Goal: Information Seeking & Learning: Learn about a topic

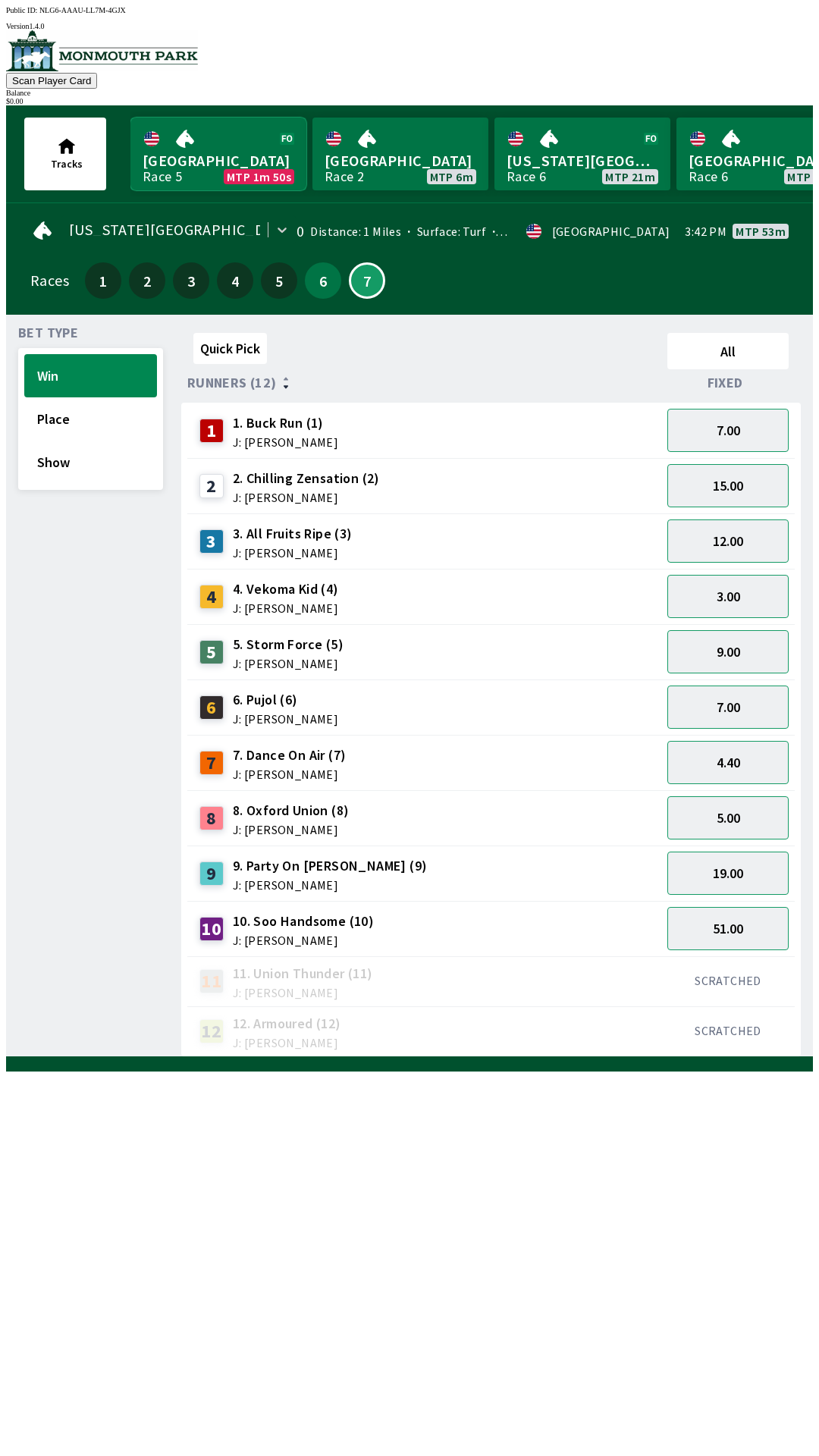
click at [188, 142] on link "Monmouth Park Race 5 MTP 1m 50s" at bounding box center [218, 153] width 176 height 72
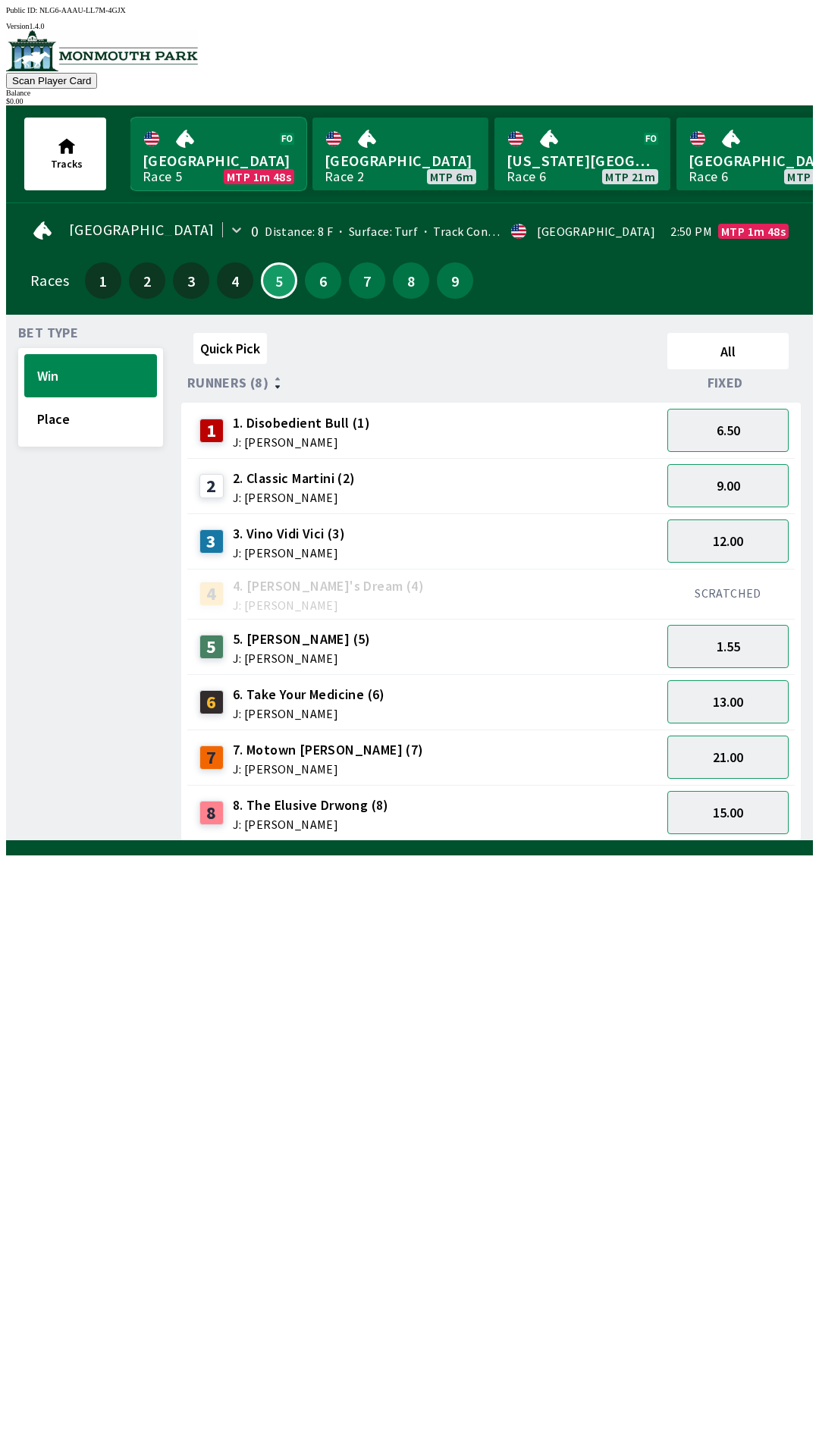
click at [222, 172] on link "Monmouth Park Race 5 MTP 1m 48s" at bounding box center [218, 153] width 176 height 72
click at [202, 151] on link "Monmouth Park Race 5 MTP 1m 48s" at bounding box center [218, 153] width 176 height 72
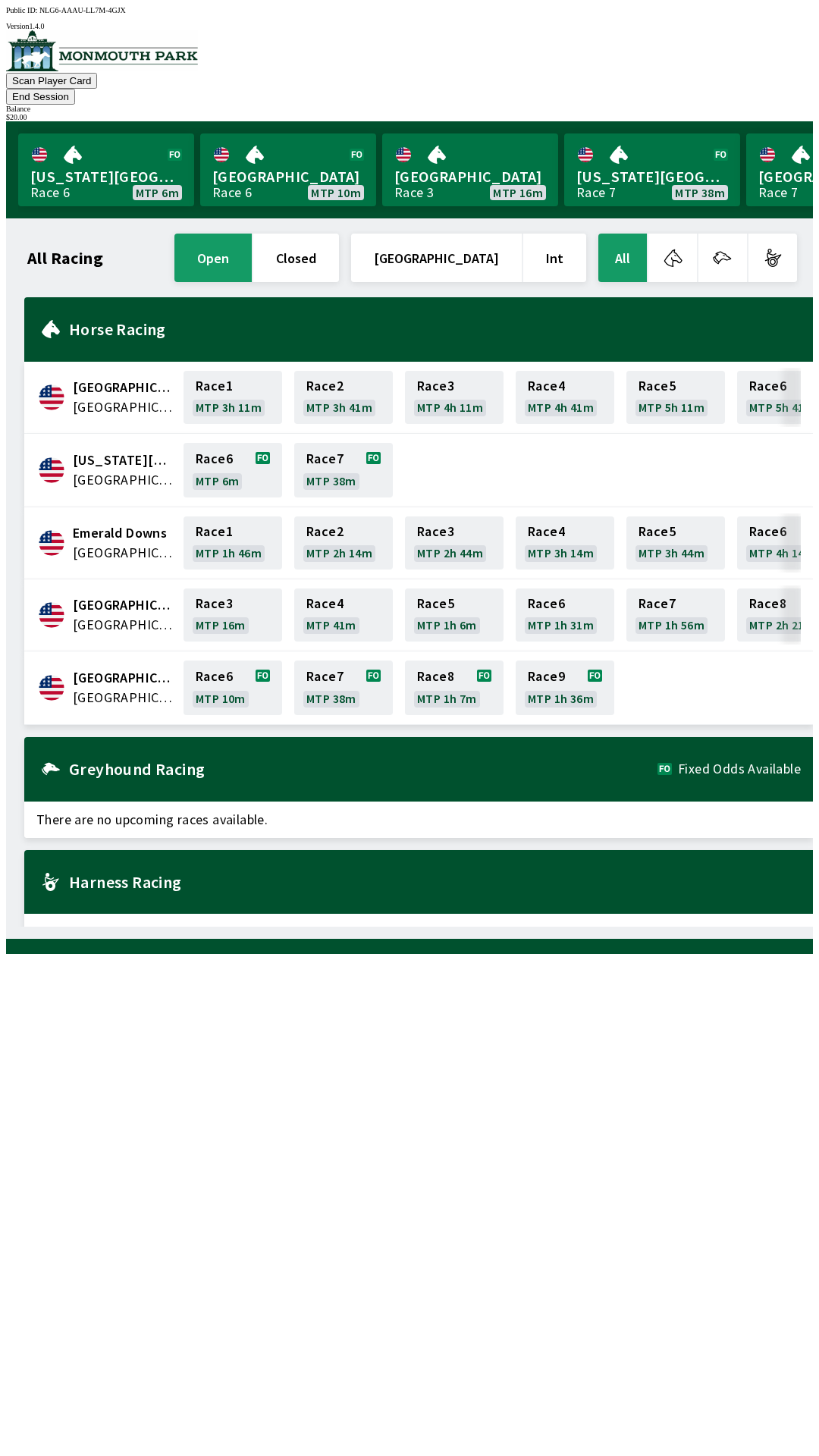
click at [630, 239] on button "All" at bounding box center [623, 257] width 48 height 48
click at [75, 88] on button "End Session" at bounding box center [41, 96] width 69 height 16
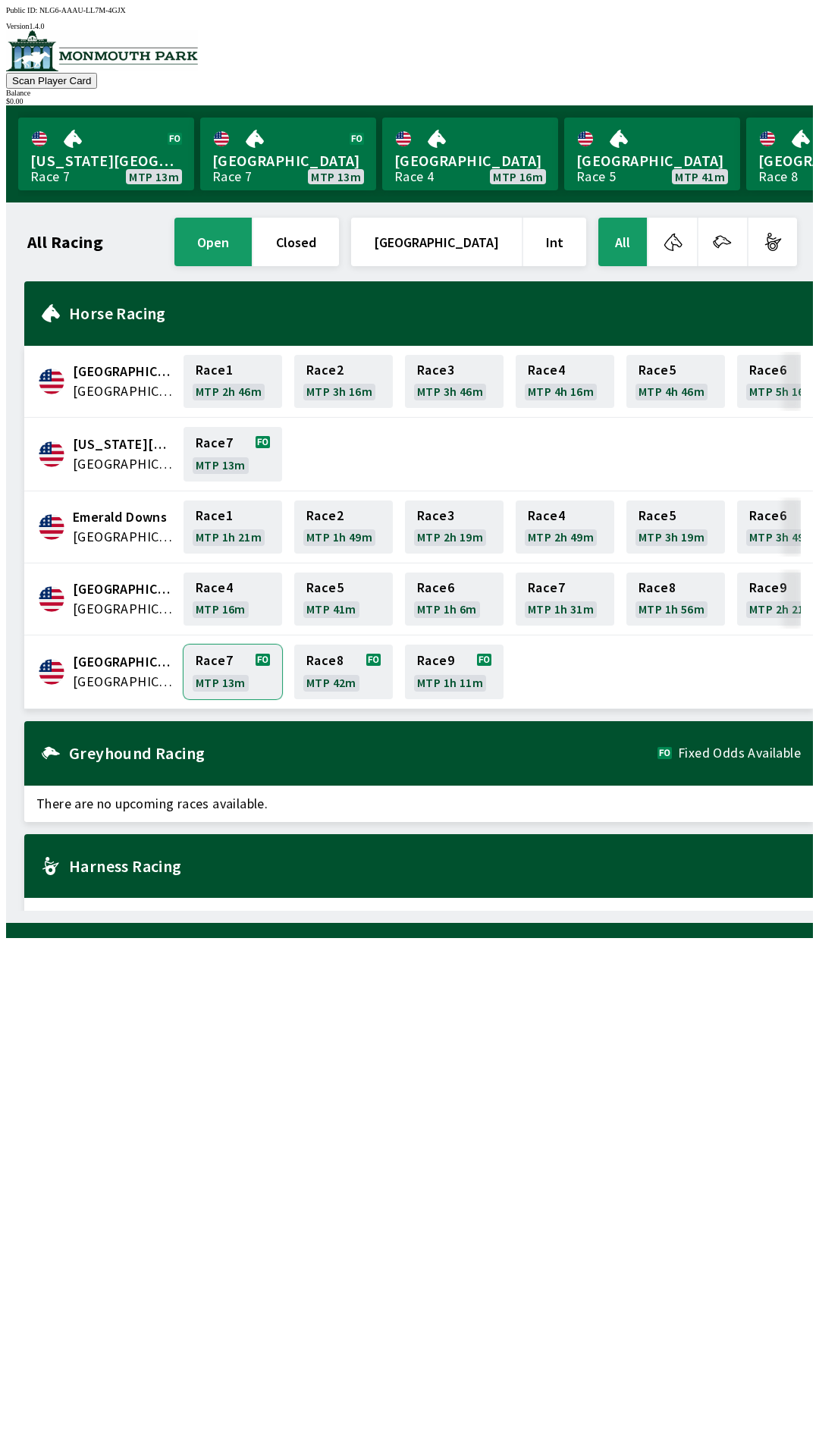
click at [229, 658] on link "Race 7 MTP 13m" at bounding box center [232, 672] width 99 height 55
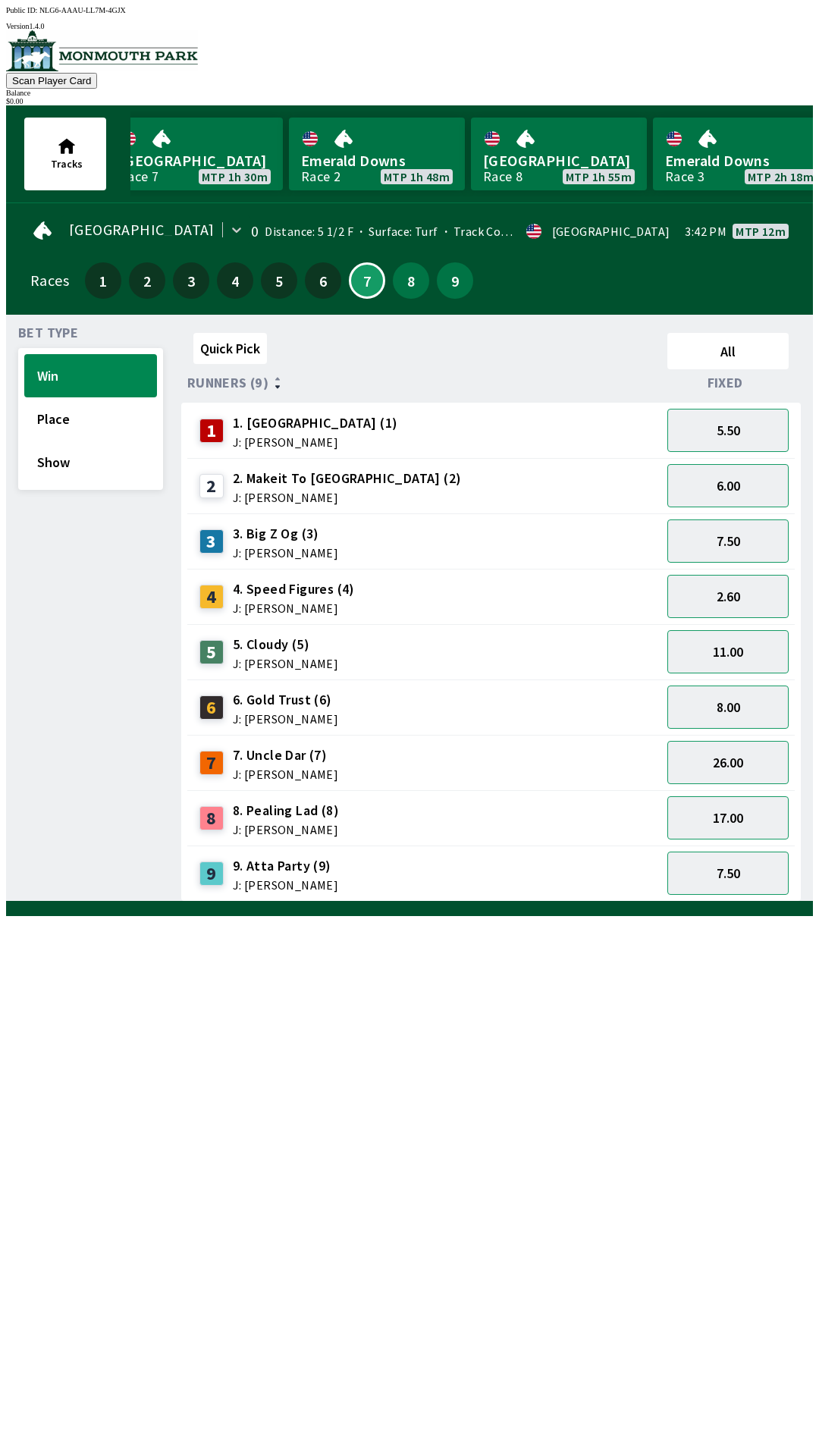
scroll to position [0, 1484]
